Goal: Answer question/provide support

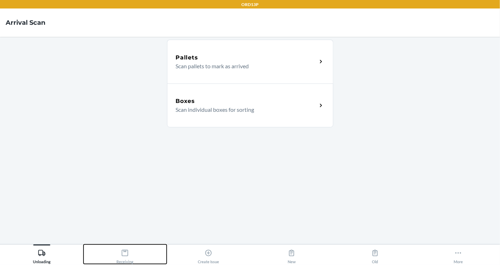
click at [123, 258] on div "Receiving" at bounding box center [124, 255] width 17 height 18
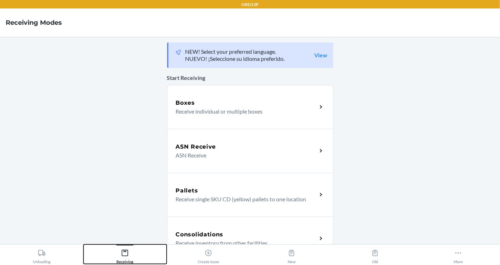
scroll to position [228, 0]
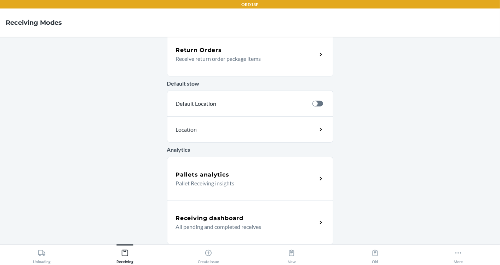
click at [204, 230] on p "All pending and completed receives" at bounding box center [244, 227] width 136 height 8
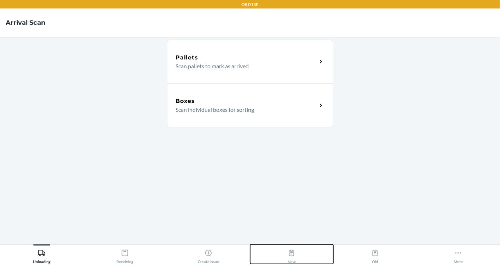
click at [297, 261] on button "New" at bounding box center [292, 254] width 84 height 19
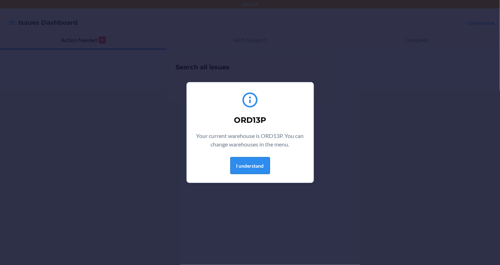
click at [248, 166] on button "I understand" at bounding box center [250, 165] width 40 height 17
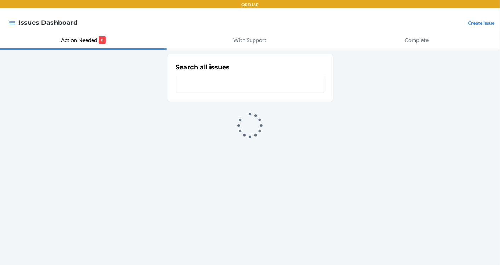
click at [219, 94] on div "Search all issues" at bounding box center [250, 78] width 149 height 35
click at [223, 88] on input "text" at bounding box center [250, 84] width 149 height 17
paste input "CDZ5FTRXQWK"
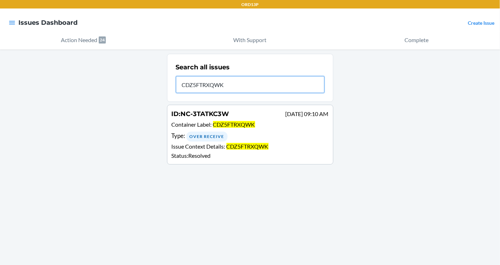
type input "CDZ5FTRXQWK"
click at [235, 125] on span "CDZ5FTRXQWK" at bounding box center [234, 124] width 42 height 7
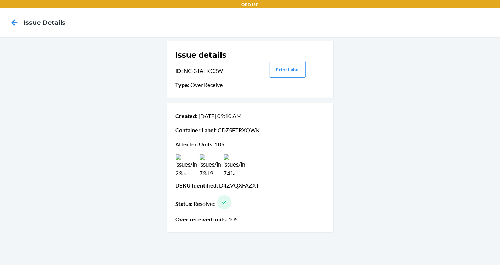
click at [199, 167] on div at bounding box center [250, 164] width 152 height 21
click at [194, 167] on img at bounding box center [186, 164] width 21 height 21
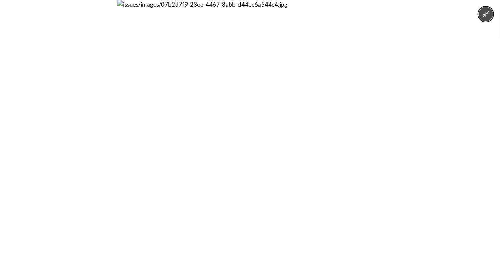
click at [199, 167] on img at bounding box center [250, 132] width 265 height 265
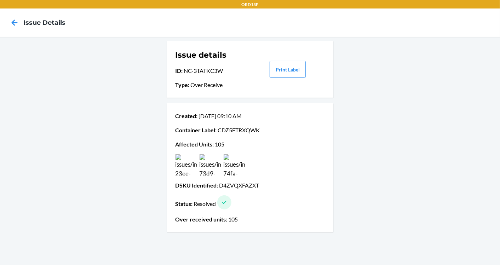
click at [229, 170] on img at bounding box center [234, 164] width 21 height 21
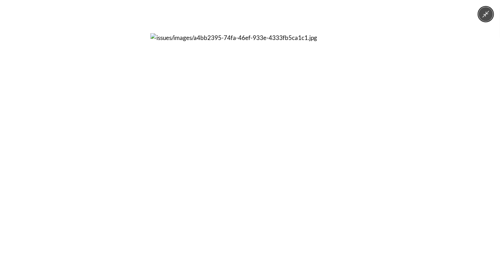
click at [278, 135] on img at bounding box center [250, 132] width 199 height 199
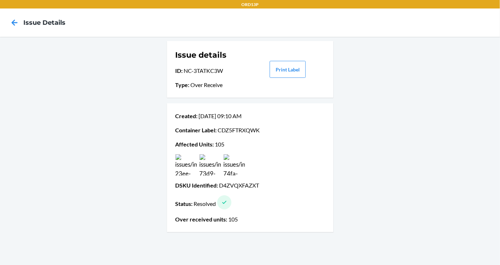
click at [212, 161] on img at bounding box center [210, 164] width 21 height 21
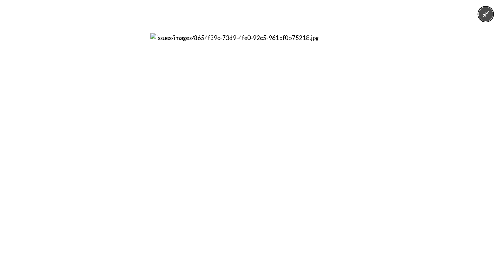
click at [234, 153] on img at bounding box center [250, 132] width 199 height 199
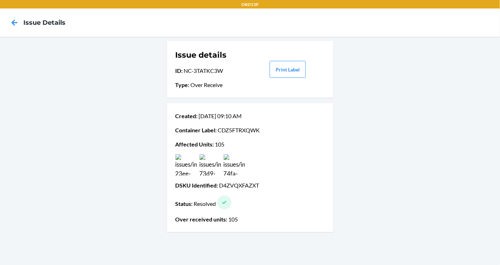
click at [242, 159] on img at bounding box center [234, 164] width 21 height 21
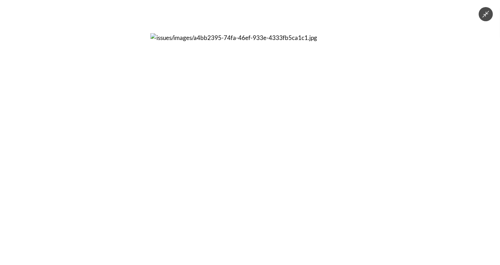
click at [210, 163] on img at bounding box center [250, 132] width 199 height 199
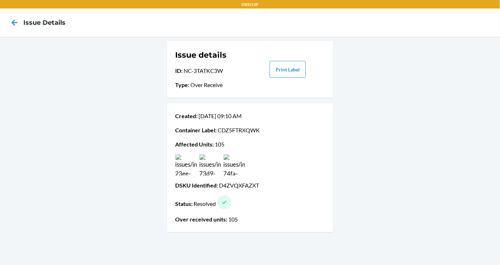
click at [174, 162] on div at bounding box center [250, 164] width 152 height 21
click at [193, 164] on img at bounding box center [186, 164] width 21 height 21
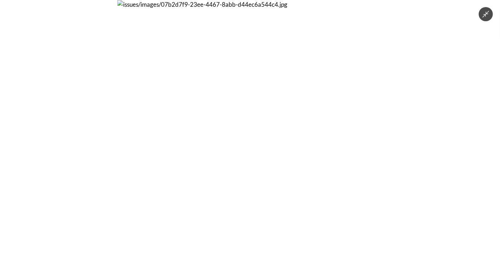
click at [230, 164] on img at bounding box center [250, 132] width 265 height 265
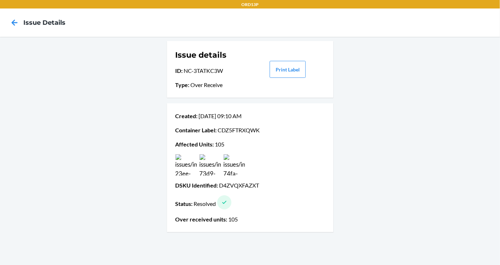
click at [238, 163] on img at bounding box center [234, 164] width 21 height 21
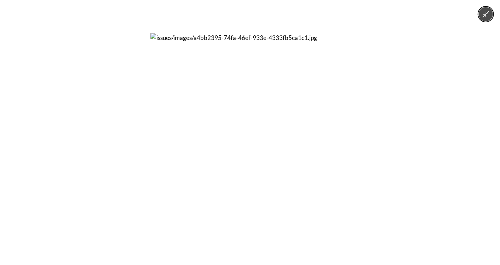
click at [212, 172] on img at bounding box center [250, 132] width 199 height 199
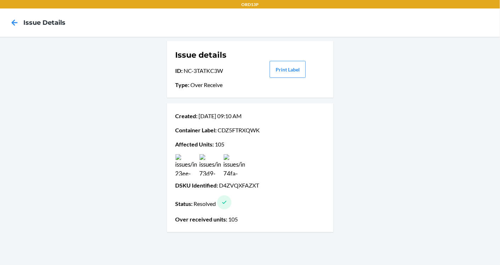
click at [238, 168] on img at bounding box center [234, 164] width 21 height 21
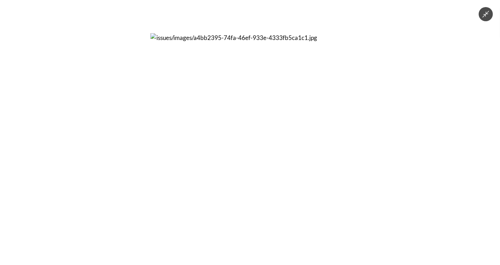
click at [250, 167] on img at bounding box center [250, 132] width 199 height 199
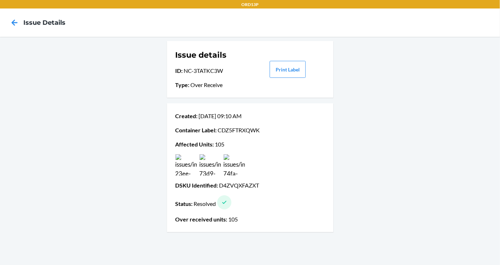
click at [225, 168] on img at bounding box center [234, 164] width 21 height 21
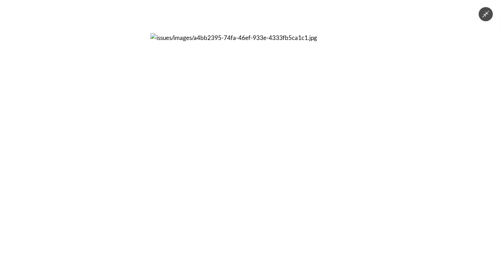
click at [220, 170] on img at bounding box center [250, 132] width 199 height 199
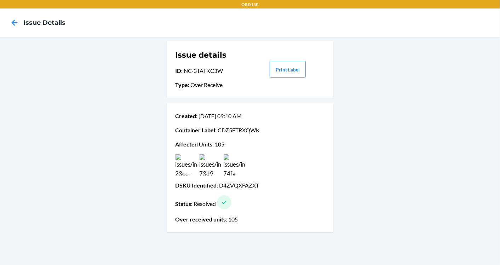
click at [232, 128] on p "Container Label : CDZ5FTRXQWK" at bounding box center [250, 130] width 149 height 8
click at [235, 168] on img at bounding box center [234, 164] width 21 height 21
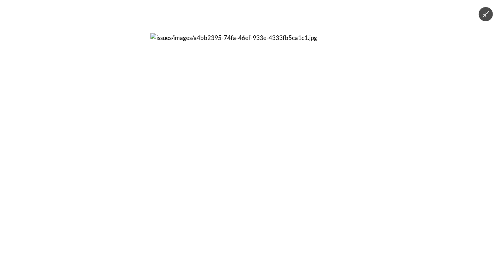
click at [324, 86] on img at bounding box center [250, 132] width 199 height 199
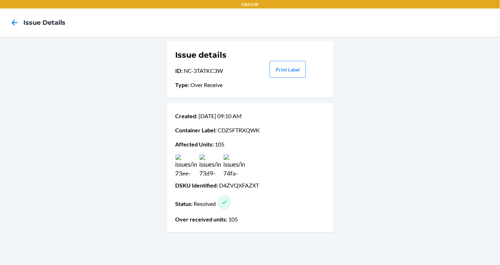
click at [206, 162] on img at bounding box center [210, 164] width 21 height 21
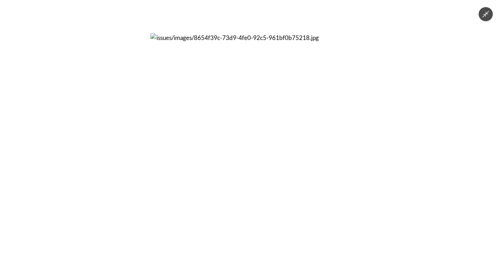
click at [187, 165] on img at bounding box center [250, 132] width 199 height 199
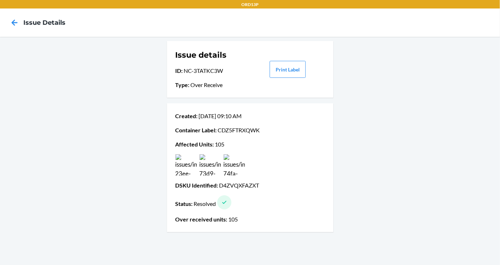
click at [185, 168] on img at bounding box center [186, 164] width 21 height 21
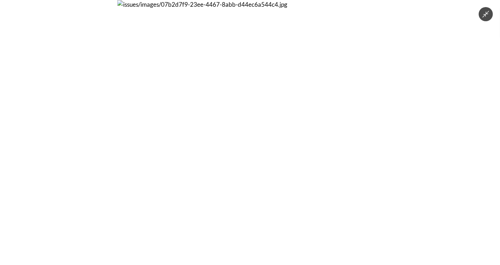
click at [187, 156] on img at bounding box center [250, 132] width 265 height 265
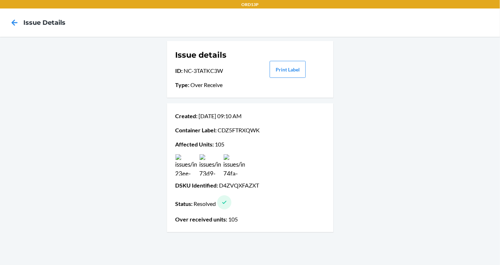
click at [234, 157] on img at bounding box center [234, 164] width 21 height 21
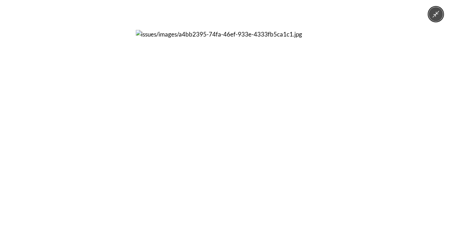
click at [434, 11] on icon "Minimize image" at bounding box center [436, 14] width 8 height 8
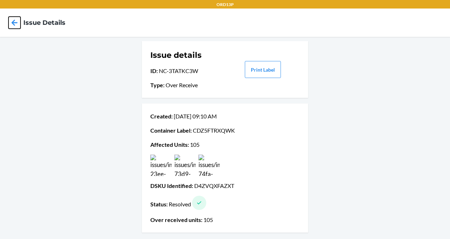
click at [13, 23] on icon at bounding box center [15, 22] width 6 height 6
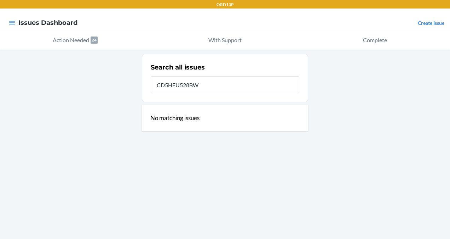
type input "CD5HFU528BW"
